Goal: Task Accomplishment & Management: Manage account settings

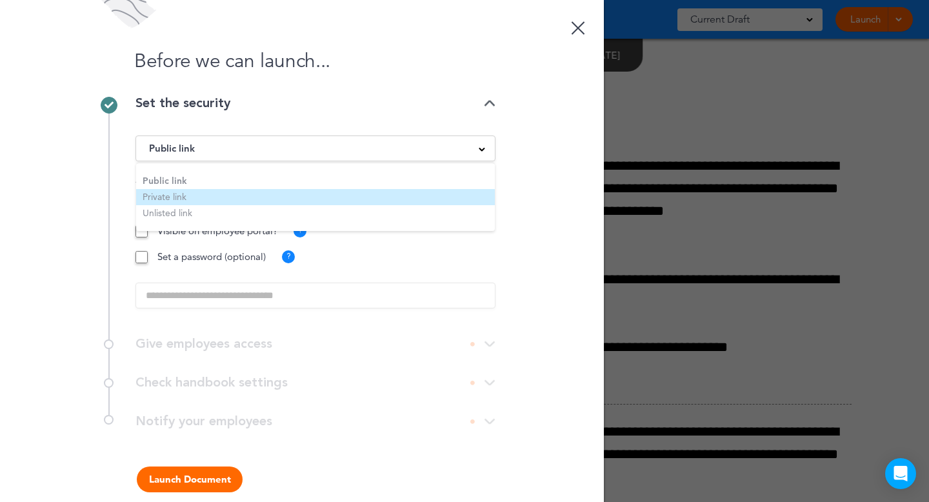
click at [209, 197] on li "Private link" at bounding box center [315, 197] width 359 height 16
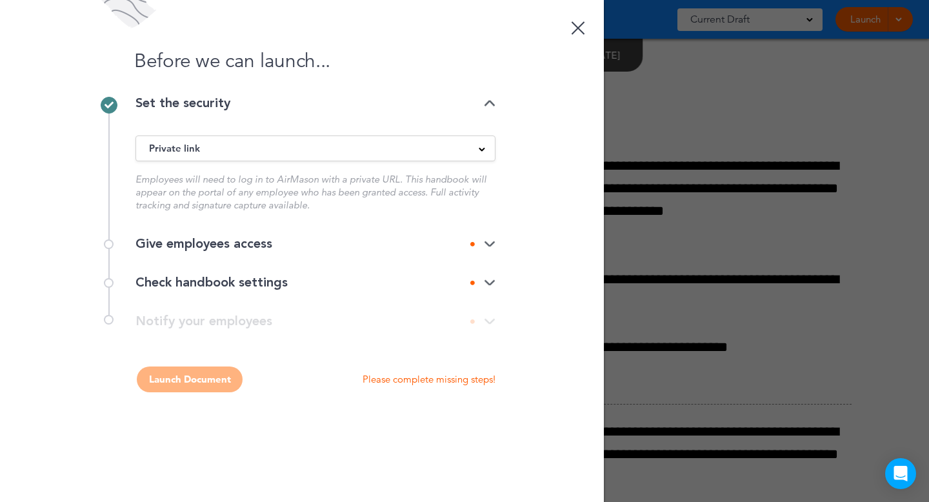
click at [167, 248] on div "Give employees access" at bounding box center [315, 243] width 360 height 13
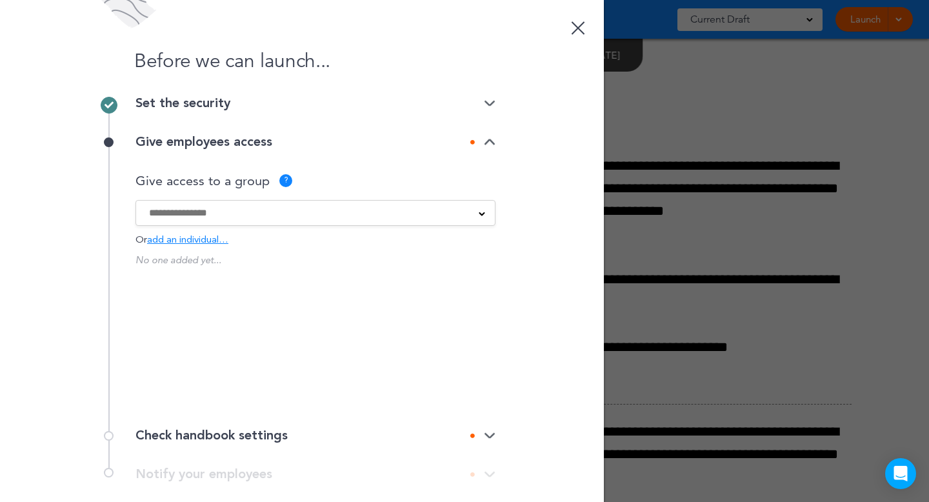
click at [181, 210] on input at bounding box center [307, 213] width 316 height 14
click at [159, 279] on label "SSO Employee" at bounding box center [315, 271] width 333 height 16
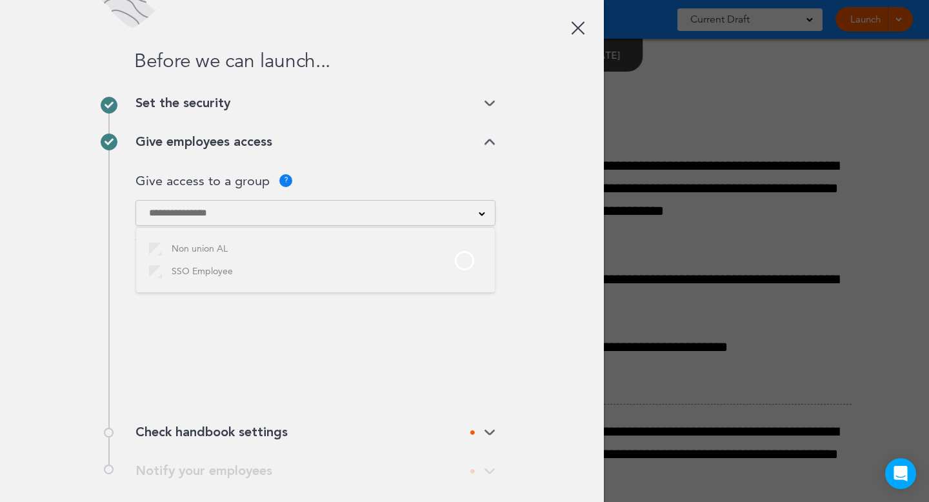
click at [159, 279] on div at bounding box center [464, 251] width 929 height 502
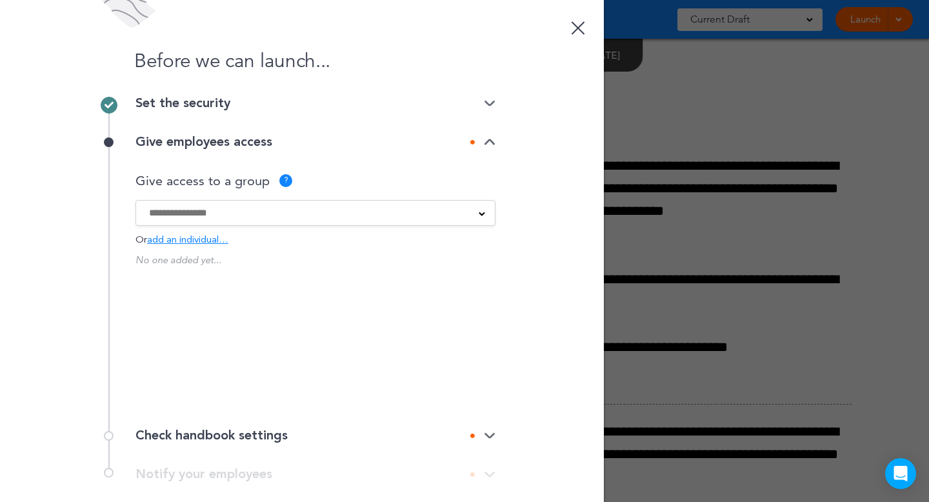
click at [154, 212] on input at bounding box center [307, 213] width 316 height 14
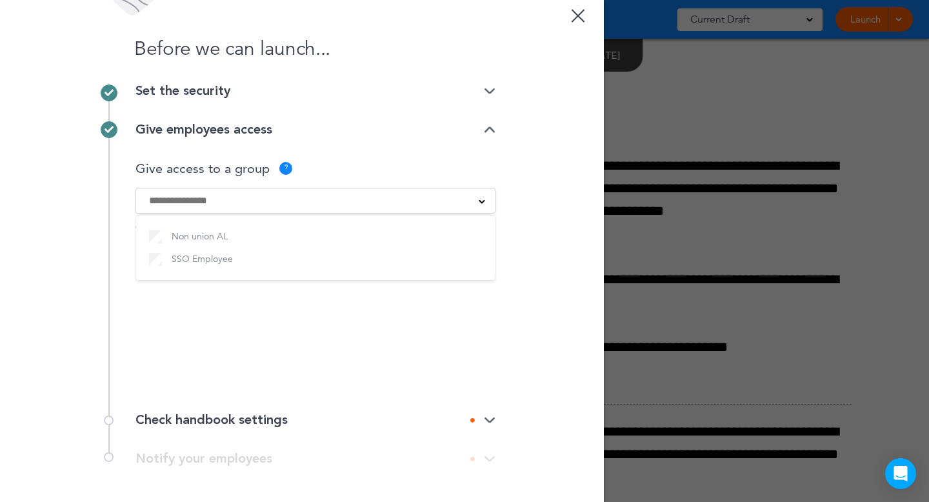
click at [194, 342] on div "No one added yet... SSO Employee 31 employees Would you like to create a group?" at bounding box center [315, 310] width 360 height 142
click at [192, 393] on div "Give access to a group ? Non union AL SSO Employee Or add an individual… Give a…" at bounding box center [315, 275] width 360 height 252
click at [192, 406] on div "Check handbook settings" at bounding box center [315, 420] width 360 height 39
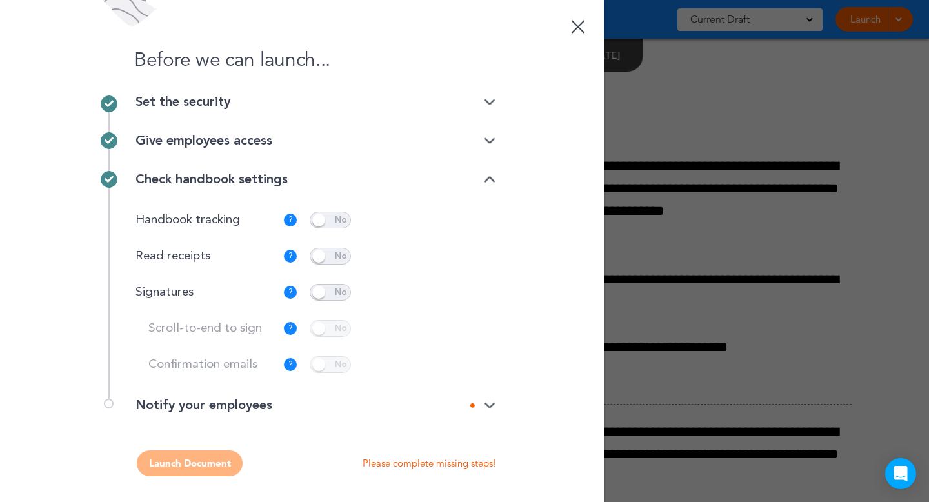
scroll to position [1, 0]
click at [187, 399] on div "Notify your employees" at bounding box center [315, 405] width 360 height 13
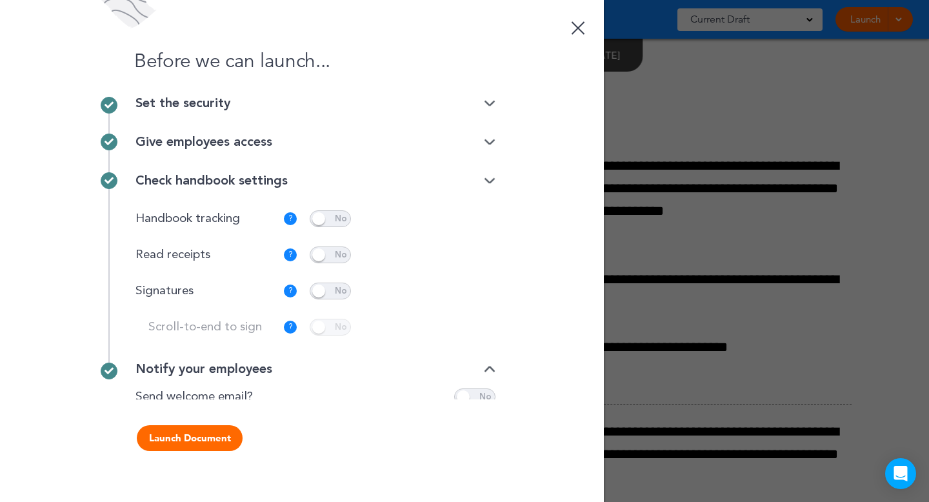
scroll to position [0, 0]
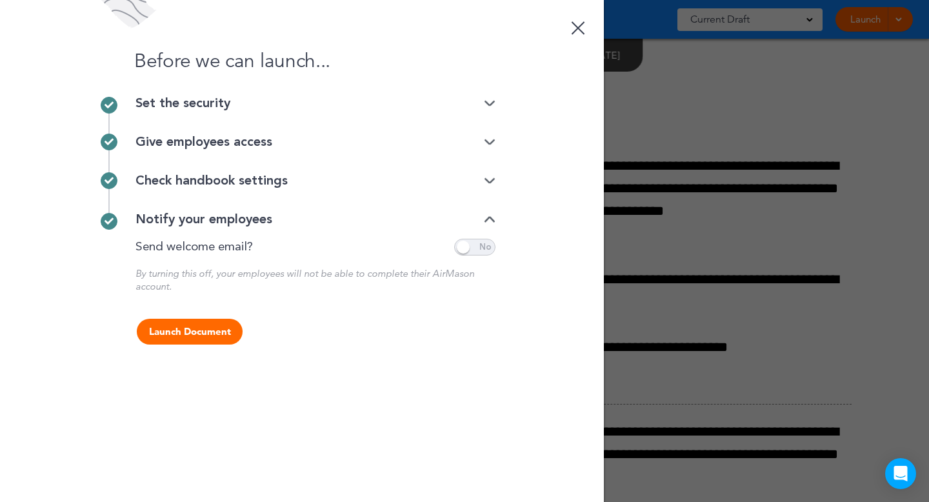
click at [478, 256] on div "**********" at bounding box center [315, 266] width 360 height 54
click at [466, 233] on div "Notify your employees" at bounding box center [315, 226] width 360 height 26
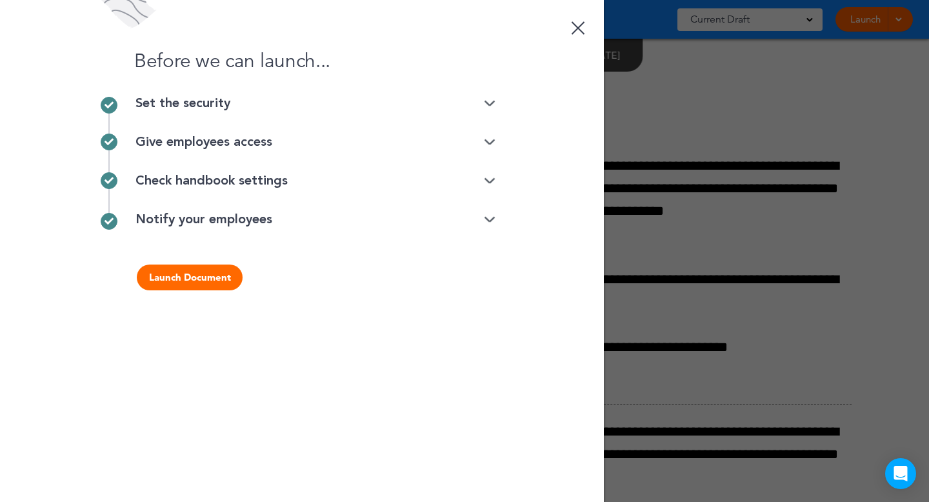
click at [467, 223] on div "Notify your employees" at bounding box center [315, 219] width 360 height 13
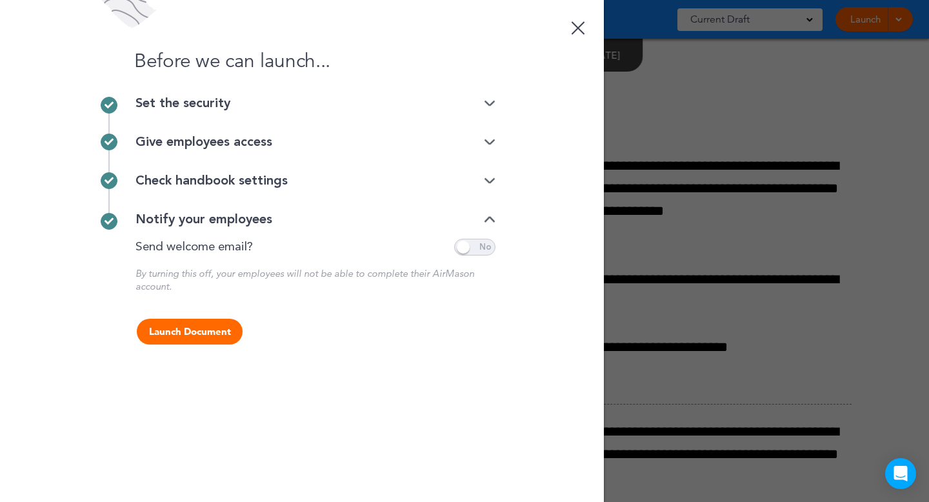
click at [467, 240] on span at bounding box center [474, 247] width 41 height 17
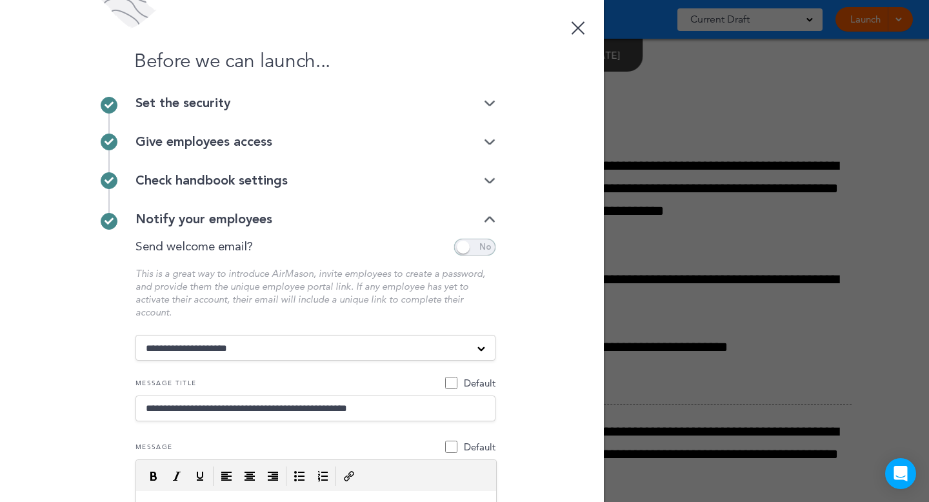
scroll to position [263, 0]
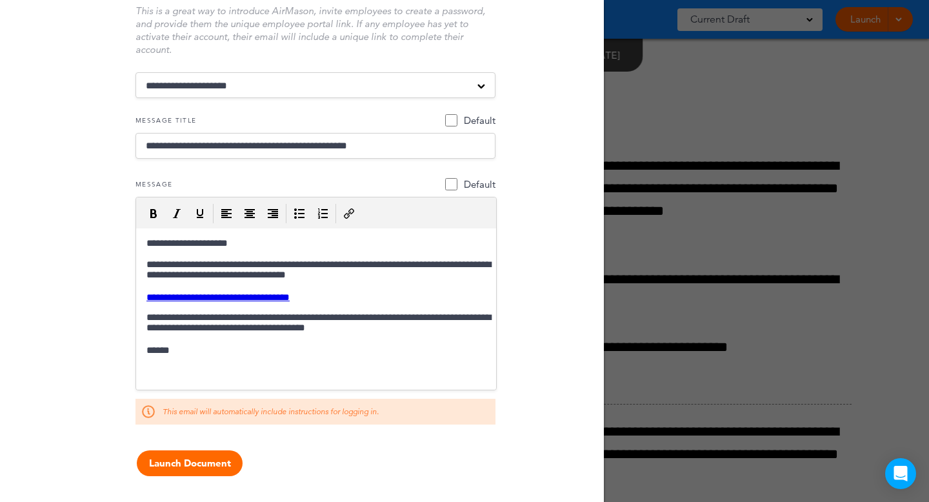
click at [206, 463] on button "Launch Document" at bounding box center [190, 463] width 106 height 26
